Goal: Task Accomplishment & Management: Complete application form

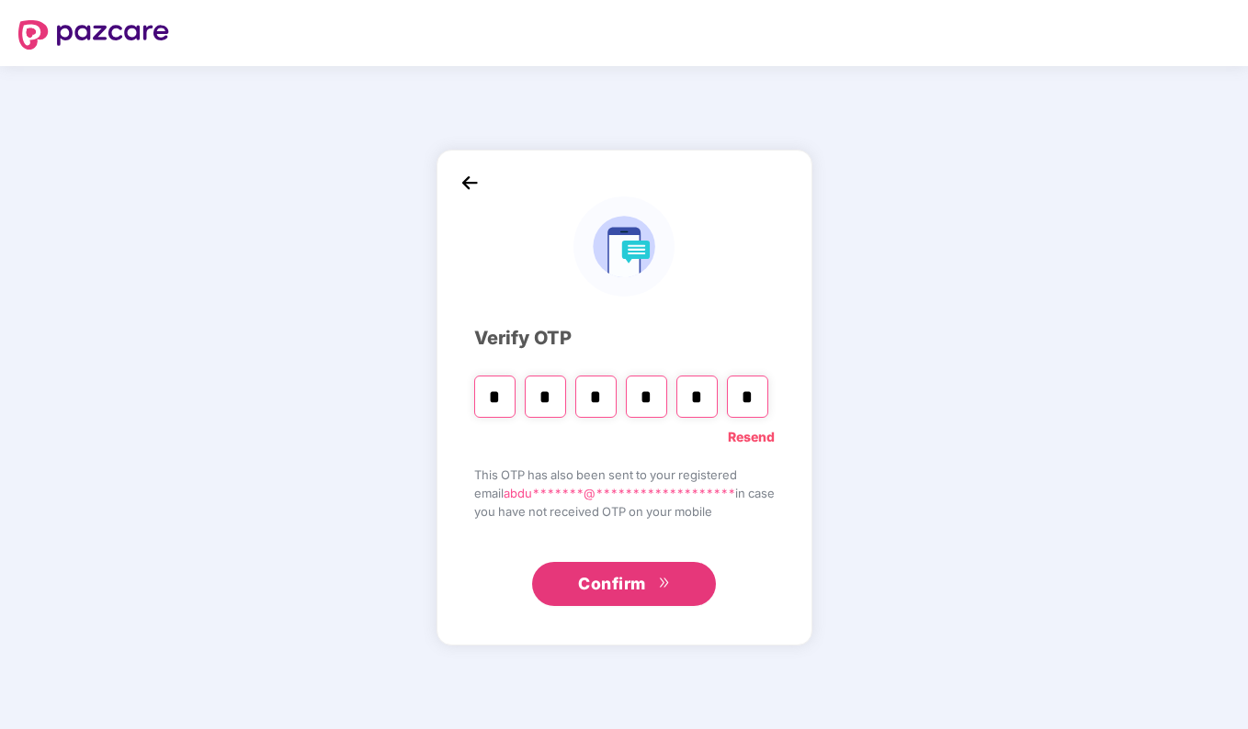
click at [735, 443] on link "Resend" at bounding box center [751, 437] width 47 height 20
click at [495, 380] on input "Please enter verification code. Digit 1" at bounding box center [494, 397] width 41 height 42
type input "*"
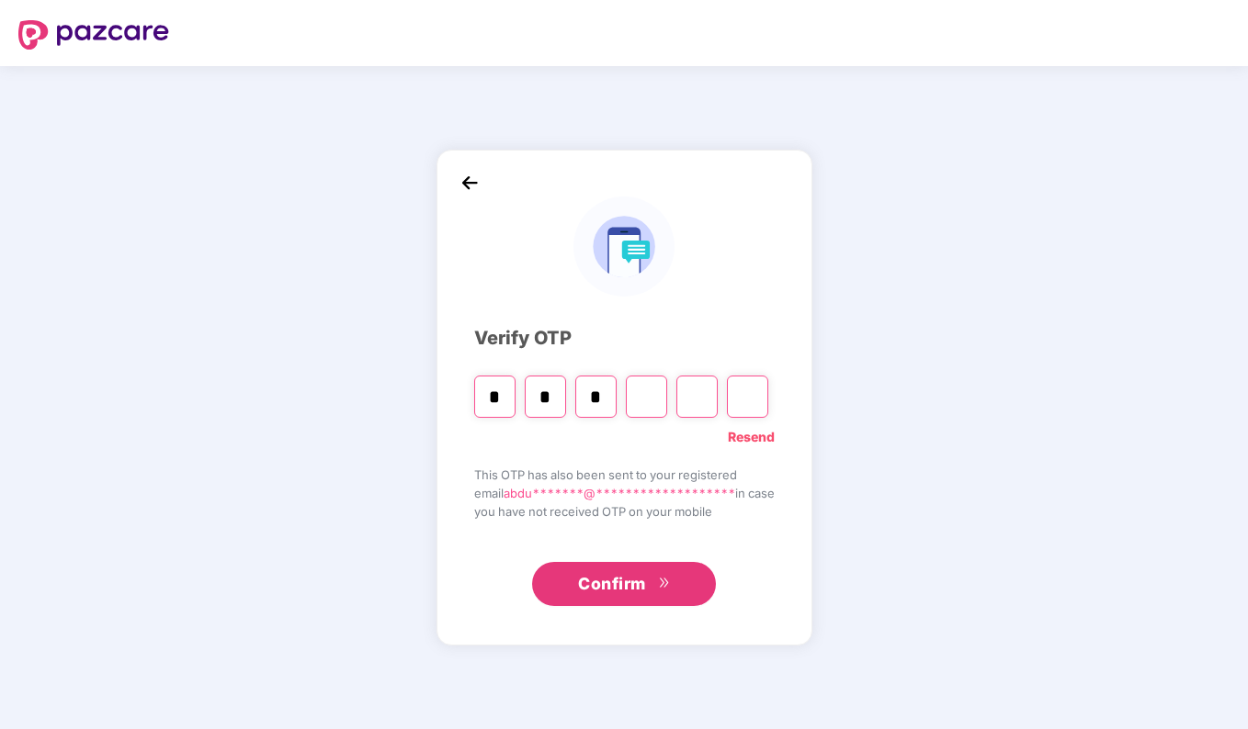
type input "*"
